Goal: Transaction & Acquisition: Subscribe to service/newsletter

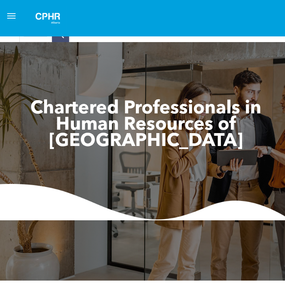
click at [10, 13] on span "menu" at bounding box center [11, 13] width 8 height 1
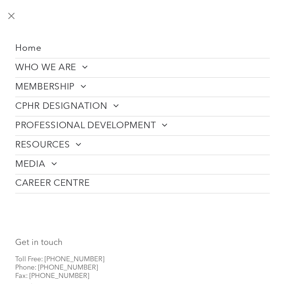
scroll to position [19, 0]
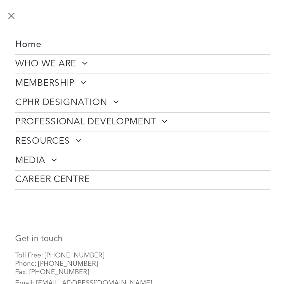
click at [13, 20] on button "menu" at bounding box center [11, 15] width 15 height 15
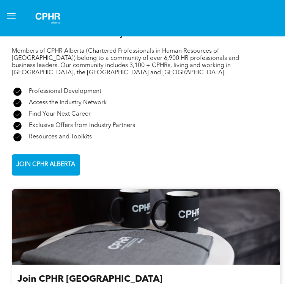
scroll to position [1232, 0]
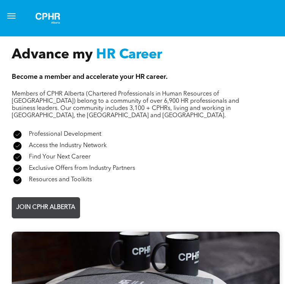
click at [48, 215] on span "JOIN CPHR ALBERTA" at bounding box center [46, 207] width 64 height 15
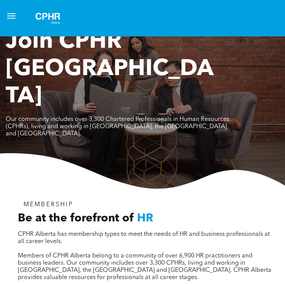
click at [15, 9] on button "menu" at bounding box center [11, 15] width 15 height 15
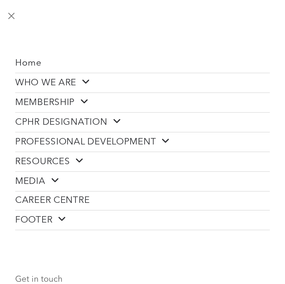
click at [77, 100] on span at bounding box center [82, 102] width 14 height 10
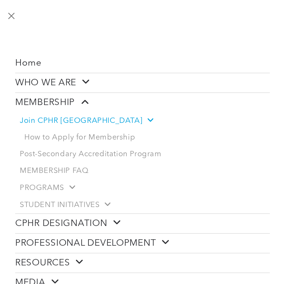
click at [10, 14] on button "menu" at bounding box center [11, 15] width 15 height 15
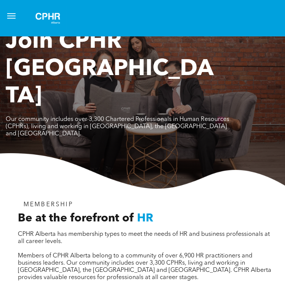
click at [10, 14] on span "menu" at bounding box center [11, 13] width 8 height 1
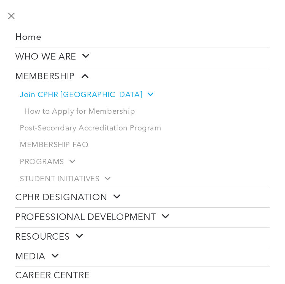
scroll to position [26, 0]
